Goal: Task Accomplishment & Management: Manage account settings

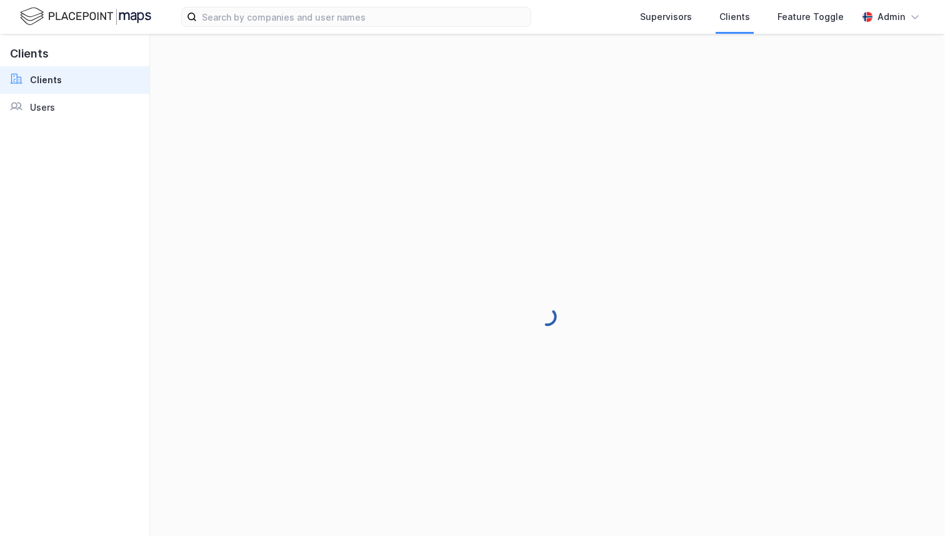
click at [887, 29] on div "Supervisors Clients Feature Toggle Admin" at bounding box center [472, 17] width 945 height 34
click at [887, 17] on div "Admin" at bounding box center [892, 16] width 28 height 15
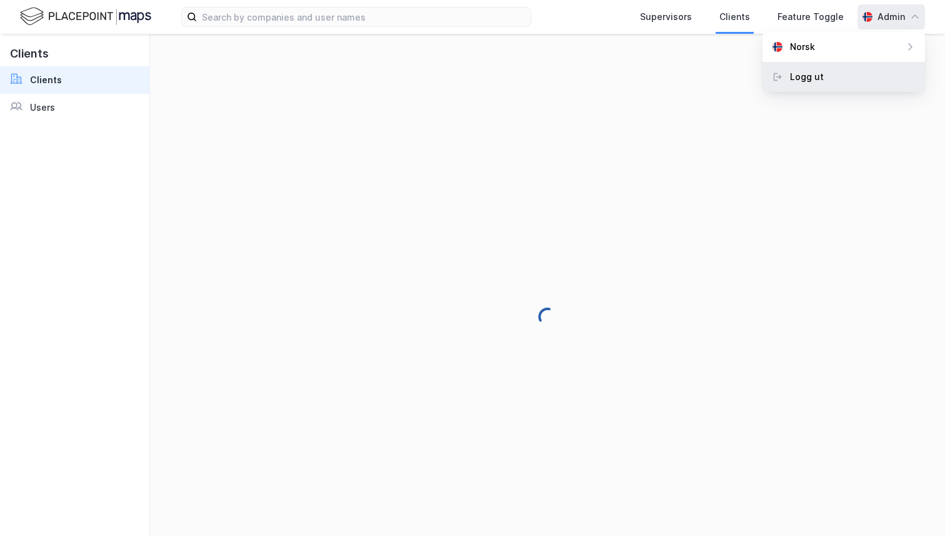
click at [843, 73] on div "Logg ut" at bounding box center [844, 77] width 163 height 30
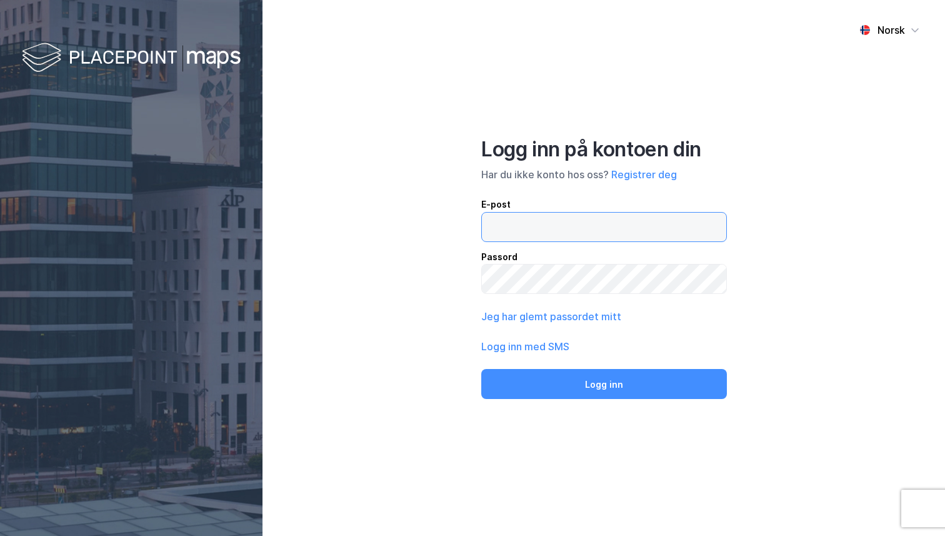
click at [541, 235] on input "email" at bounding box center [604, 227] width 244 height 29
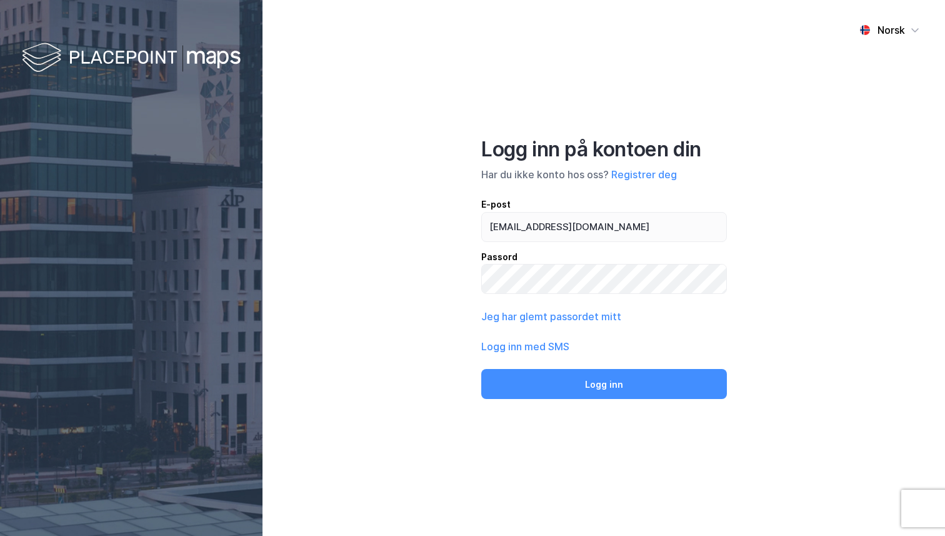
click at [601, 189] on div "Logg inn på kontoen din Har du ikke konto hos oss? Registrer deg E-post admin@n…" at bounding box center [603, 268] width 245 height 263
click at [599, 231] on input "admin@newsecmaps.com" at bounding box center [604, 227] width 244 height 29
type input "andreas@newsecmaps.com"
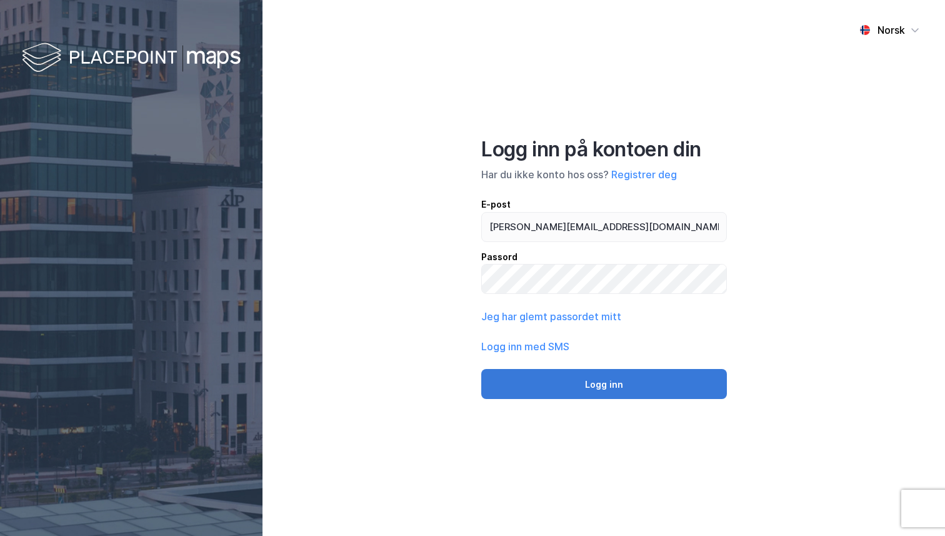
click at [601, 382] on button "Logg inn" at bounding box center [604, 384] width 246 height 30
